Goal: Navigation & Orientation: Find specific page/section

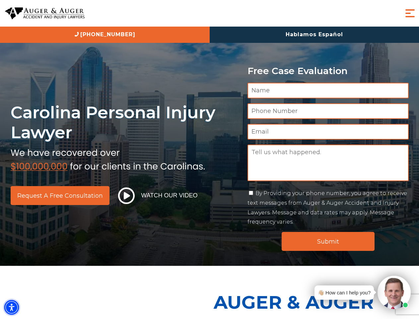
click at [12, 307] on img "Accessibility Menu" at bounding box center [11, 307] width 15 height 15
